Goal: Book appointment/travel/reservation

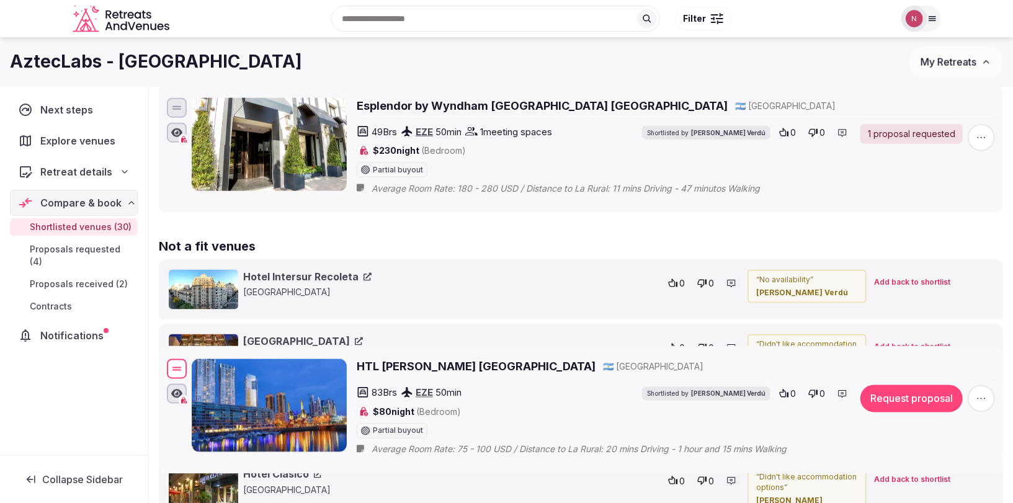
scroll to position [3443, 0]
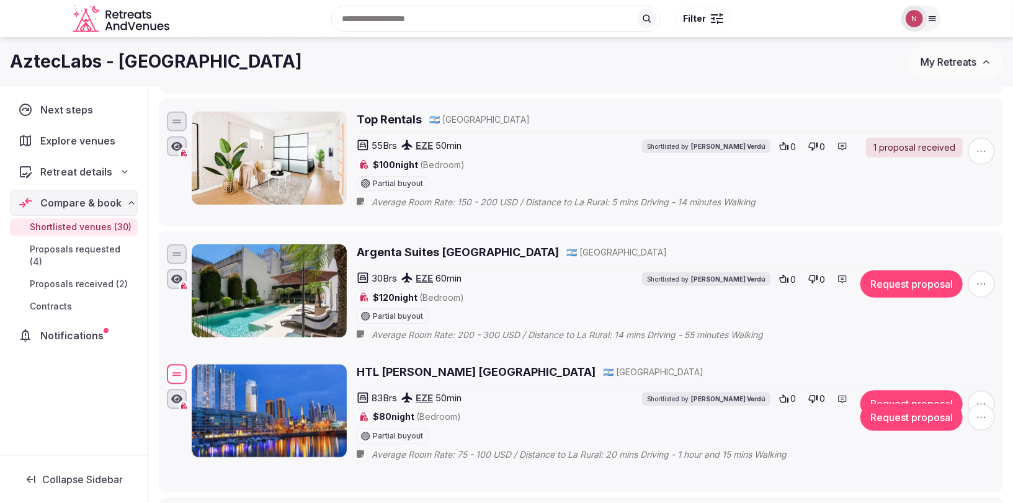
drag, startPoint x: 175, startPoint y: 130, endPoint x: 184, endPoint y: 354, distance: 224.8
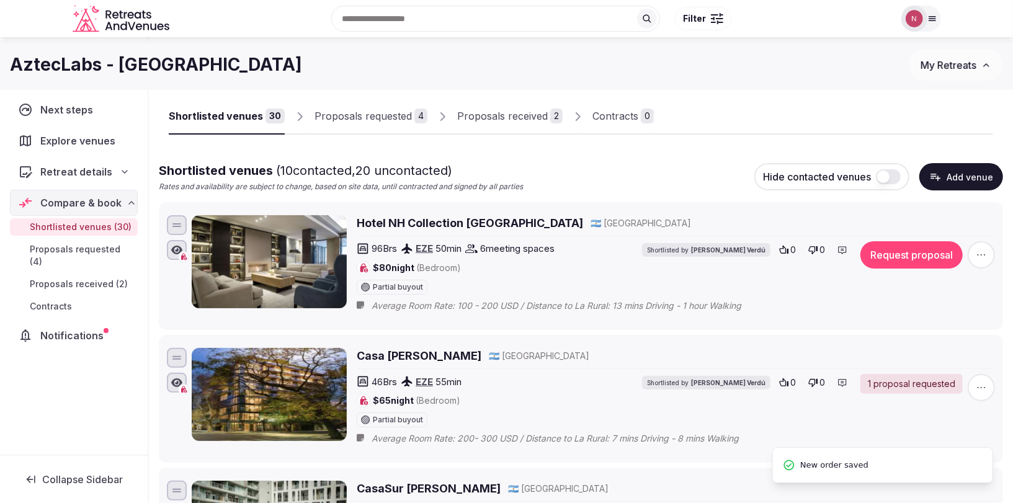
scroll to position [0, 0]
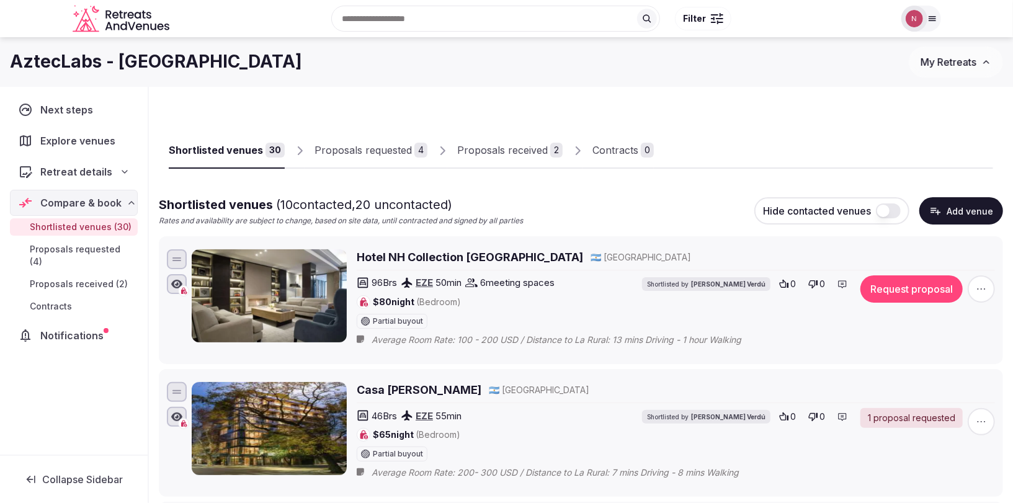
click at [374, 147] on div "Proposals requested" at bounding box center [363, 150] width 97 height 15
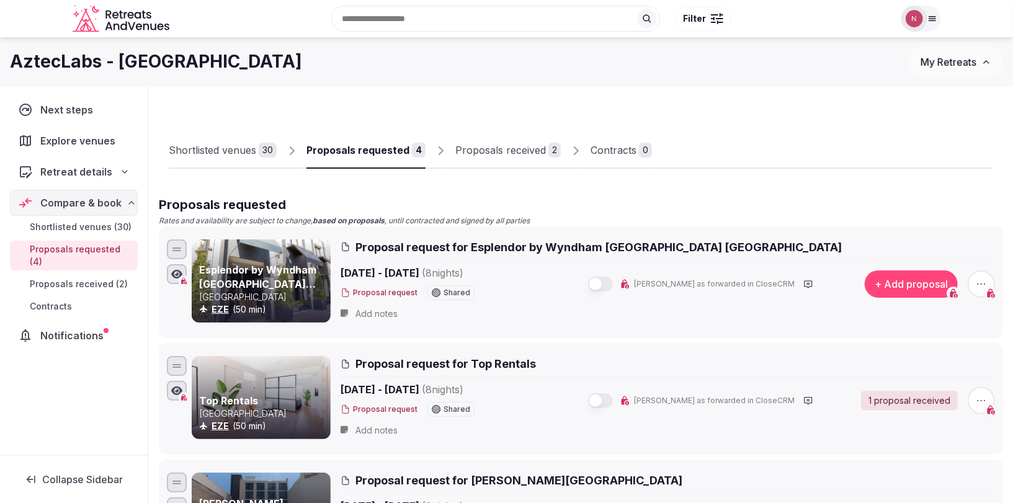
click at [513, 145] on div "Proposals received" at bounding box center [501, 150] width 91 height 15
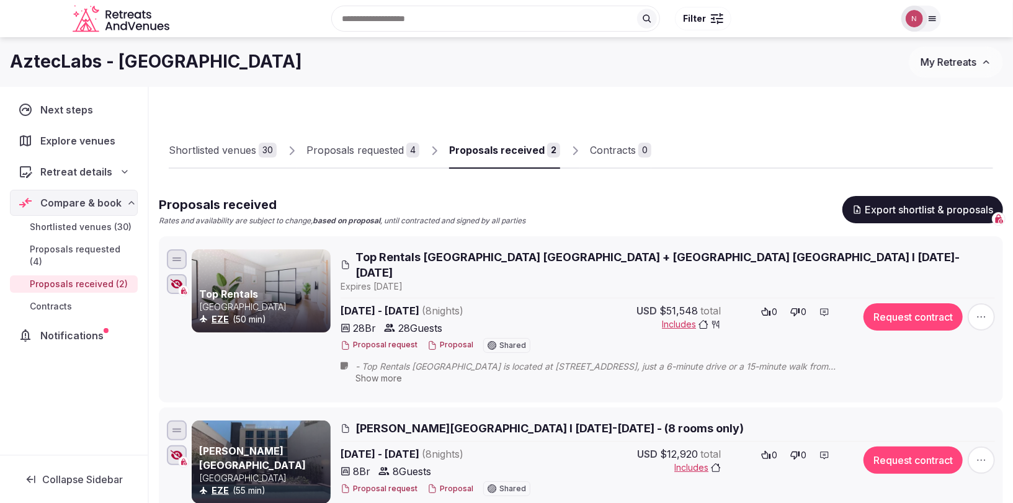
click at [606, 149] on div "Contracts" at bounding box center [613, 150] width 46 height 15
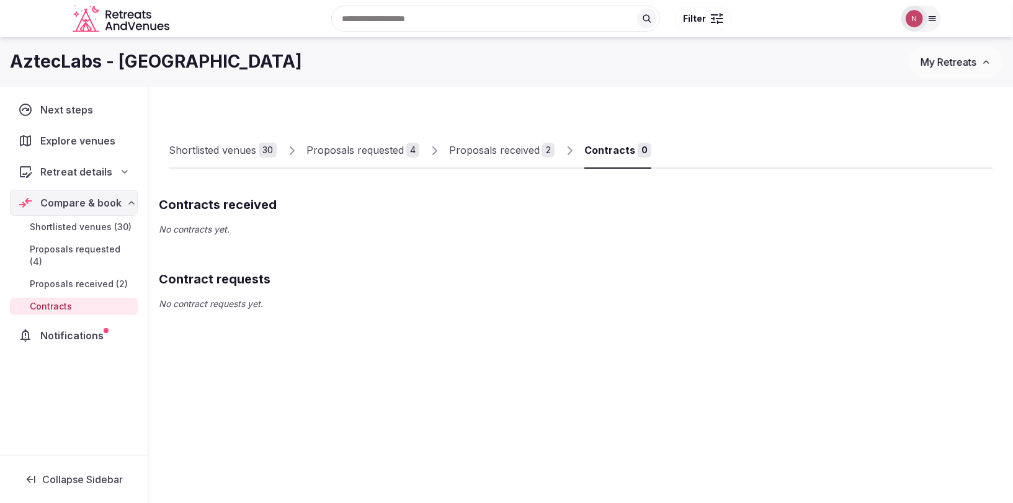
click at [501, 158] on link "Proposals received 2" at bounding box center [501, 151] width 105 height 36
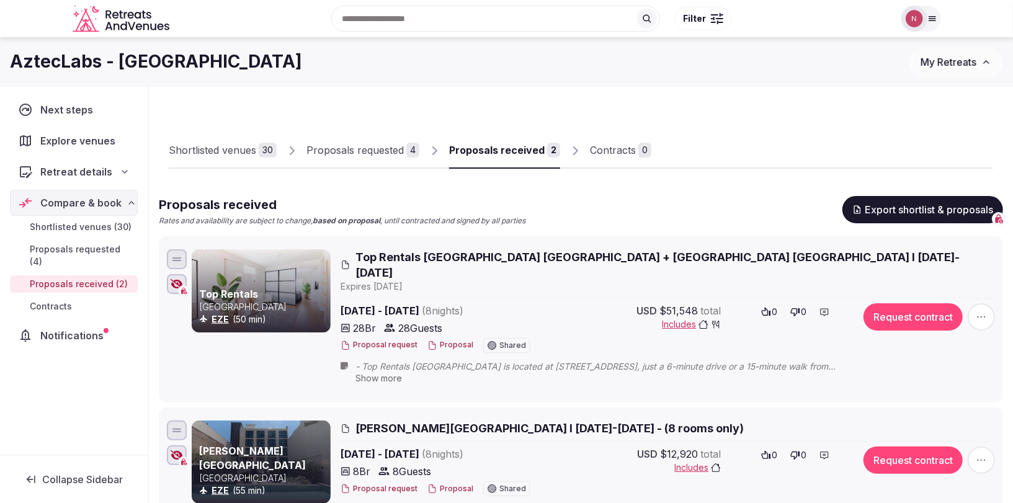
click at [230, 146] on div "Shortlisted venues" at bounding box center [213, 150] width 88 height 15
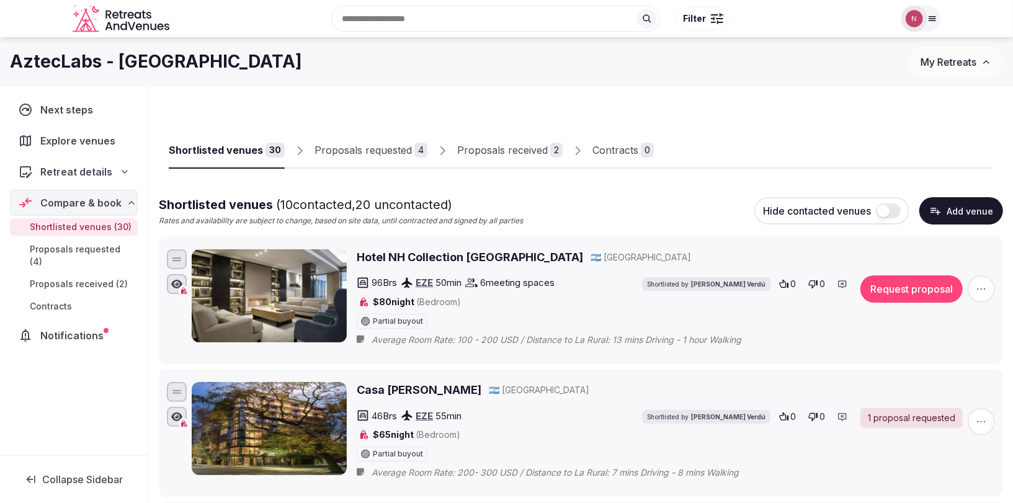
click at [362, 143] on div "Proposals requested" at bounding box center [363, 150] width 97 height 15
